Goal: Transaction & Acquisition: Purchase product/service

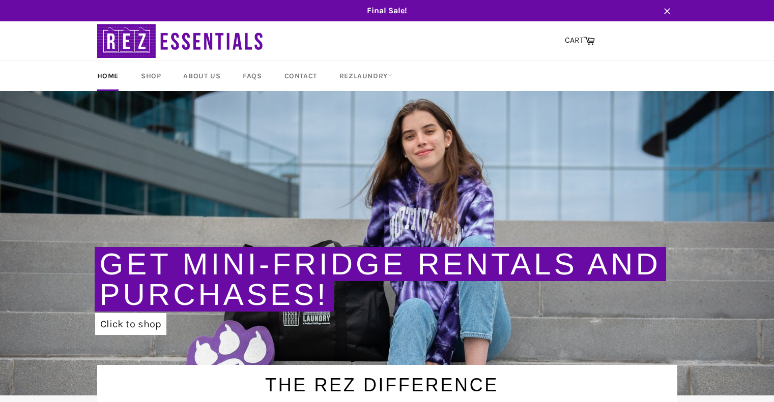
scroll to position [10, 0]
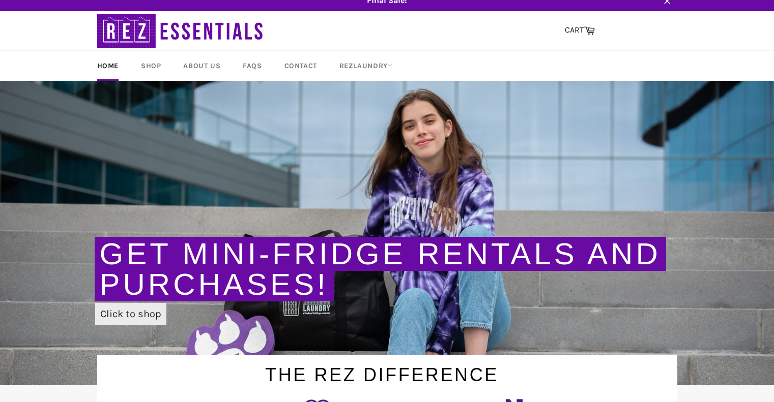
click at [132, 316] on link "Click to shop" at bounding box center [130, 314] width 71 height 22
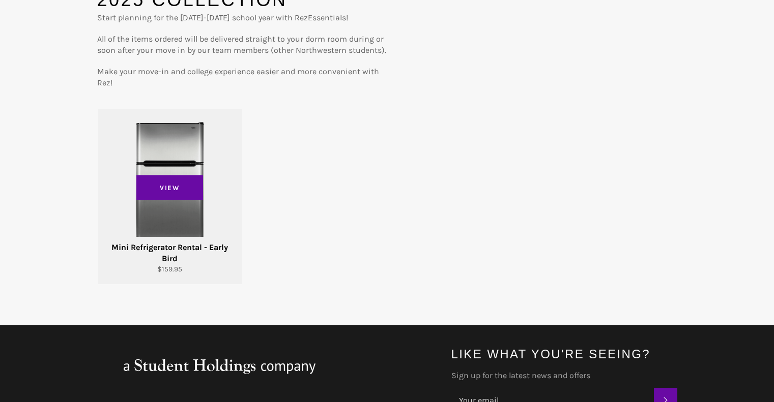
scroll to position [136, 0]
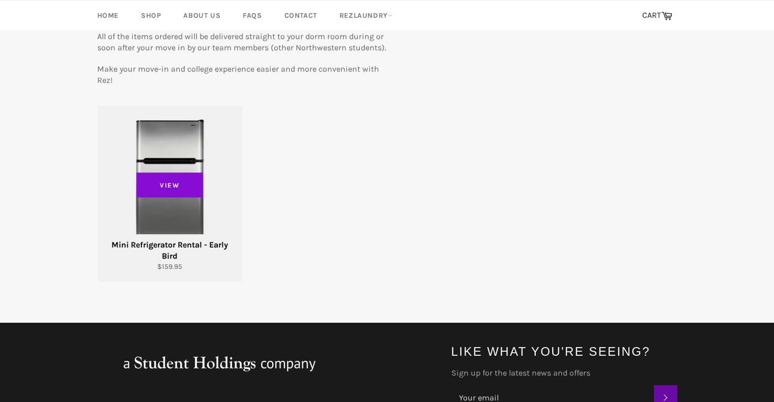
click at [161, 180] on span "View" at bounding box center [169, 184] width 67 height 25
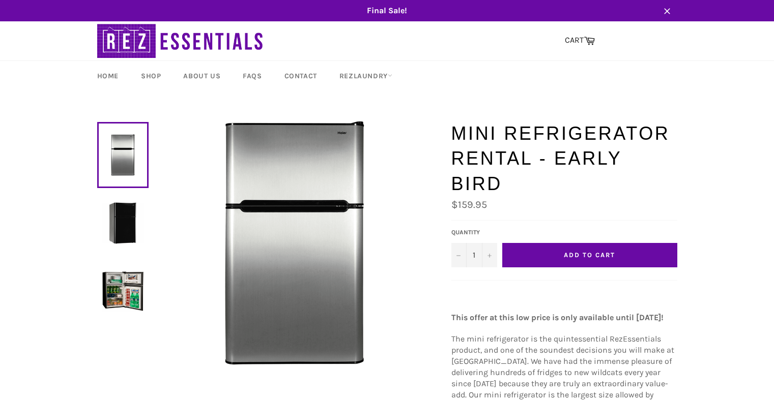
click at [579, 261] on button "Add to Cart" at bounding box center [589, 255] width 175 height 24
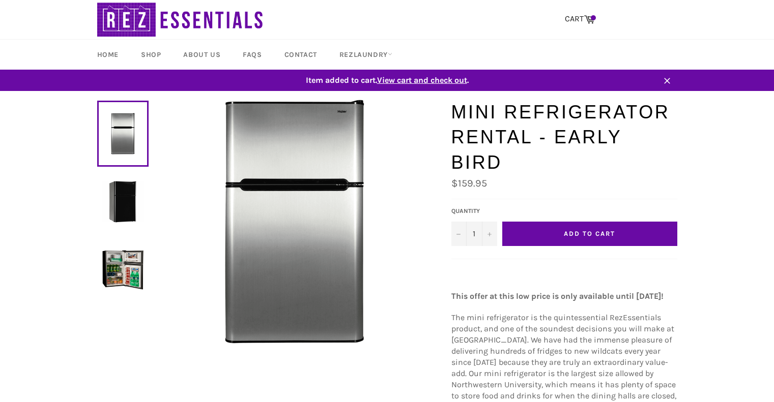
click at [109, 287] on img at bounding box center [122, 269] width 41 height 41
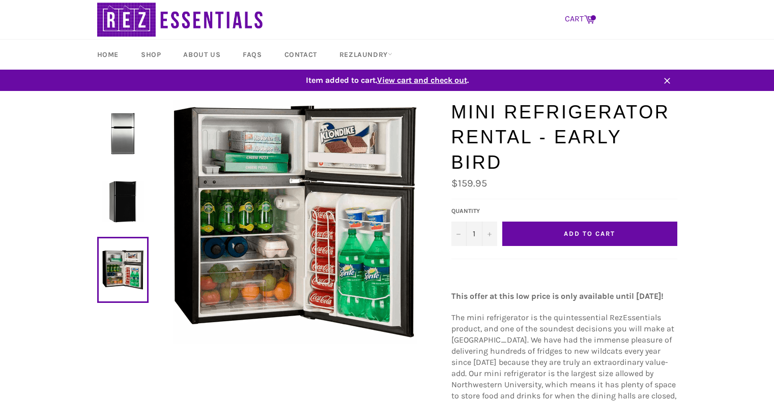
click at [588, 19] on icon at bounding box center [589, 20] width 11 height 8
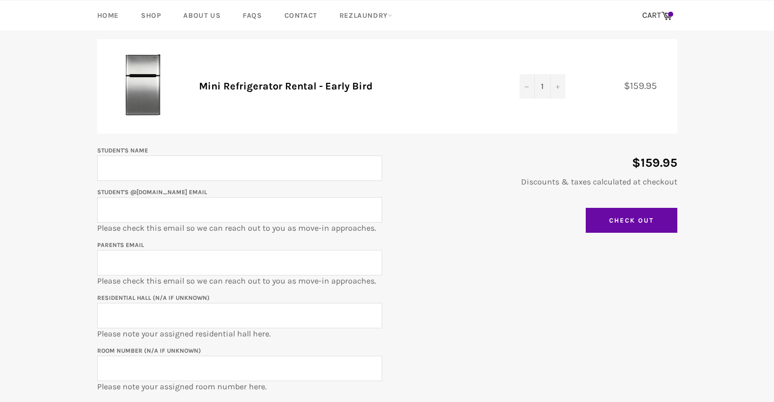
scroll to position [120, 0]
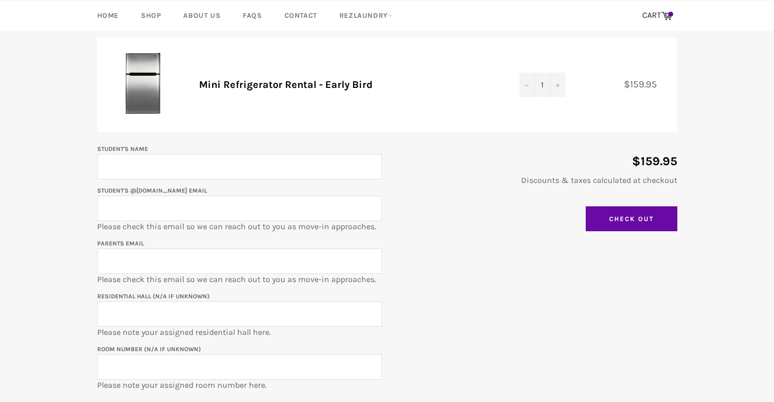
click at [132, 166] on input "Student's Name" at bounding box center [239, 166] width 285 height 25
type input "[PERSON_NAME]"
type input "[EMAIL_ADDRESS][DOMAIN_NAME]"
click at [137, 211] on input "[EMAIL_ADDRESS][DOMAIN_NAME]" at bounding box center [239, 208] width 285 height 25
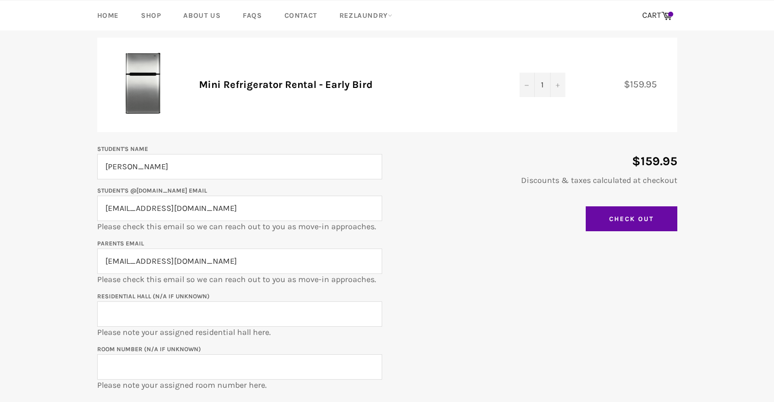
click at [137, 211] on input "[EMAIL_ADDRESS][DOMAIN_NAME]" at bounding box center [239, 208] width 285 height 25
drag, startPoint x: 137, startPoint y: 211, endPoint x: 166, endPoint y: 210, distance: 29.6
click at [166, 210] on input "[EMAIL_ADDRESS][DOMAIN_NAME]" at bounding box center [239, 208] width 285 height 25
type input "[EMAIL_ADDRESS][DOMAIN_NAME]"
click at [120, 258] on input "[EMAIL_ADDRESS][DOMAIN_NAME]" at bounding box center [239, 261] width 285 height 25
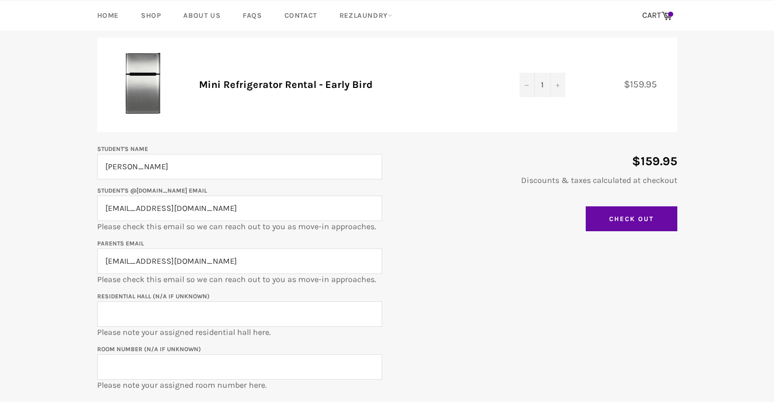
click at [120, 258] on input "[EMAIL_ADDRESS][DOMAIN_NAME]" at bounding box center [239, 261] width 285 height 25
type input "[EMAIL_ADDRESS][DOMAIN_NAME]"
click at [111, 316] on input "Residential Hall (N/A if unknown)" at bounding box center [239, 314] width 285 height 25
type input "[PERSON_NAME] [PERSON_NAME]"
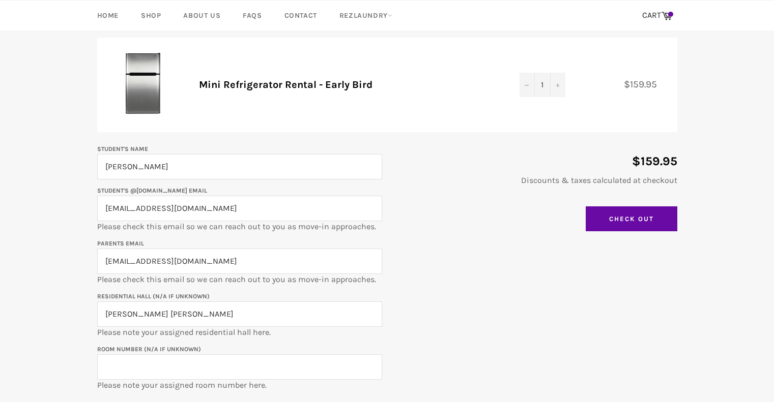
click at [135, 366] on input "Room Number (N/A if unknown)" at bounding box center [239, 367] width 285 height 25
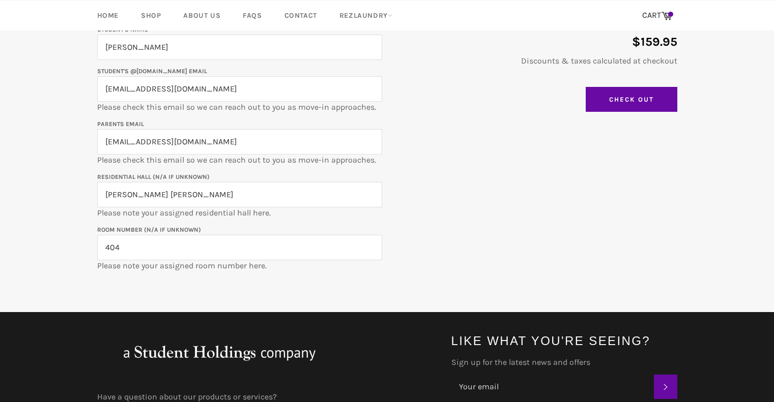
scroll to position [241, 0]
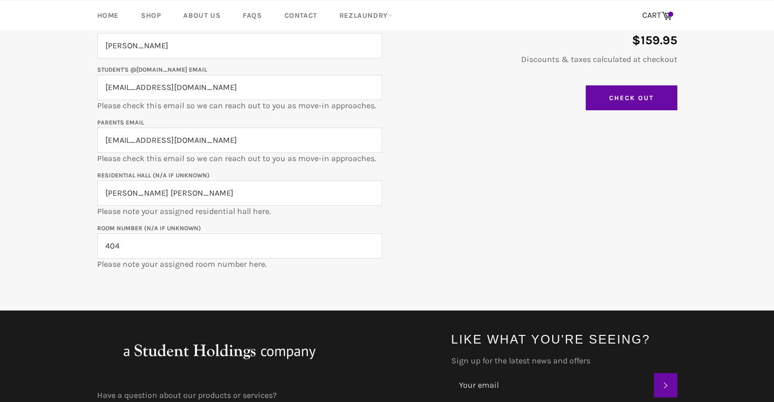
type input "404"
click at [479, 260] on div "Student's Name [PERSON_NAME] Student's @[DOMAIN_NAME] email [EMAIL_ADDRESS][DOM…" at bounding box center [382, 146] width 590 height 248
click at [632, 93] on input "Check Out" at bounding box center [632, 97] width 92 height 25
